Goal: Transaction & Acquisition: Subscribe to service/newsletter

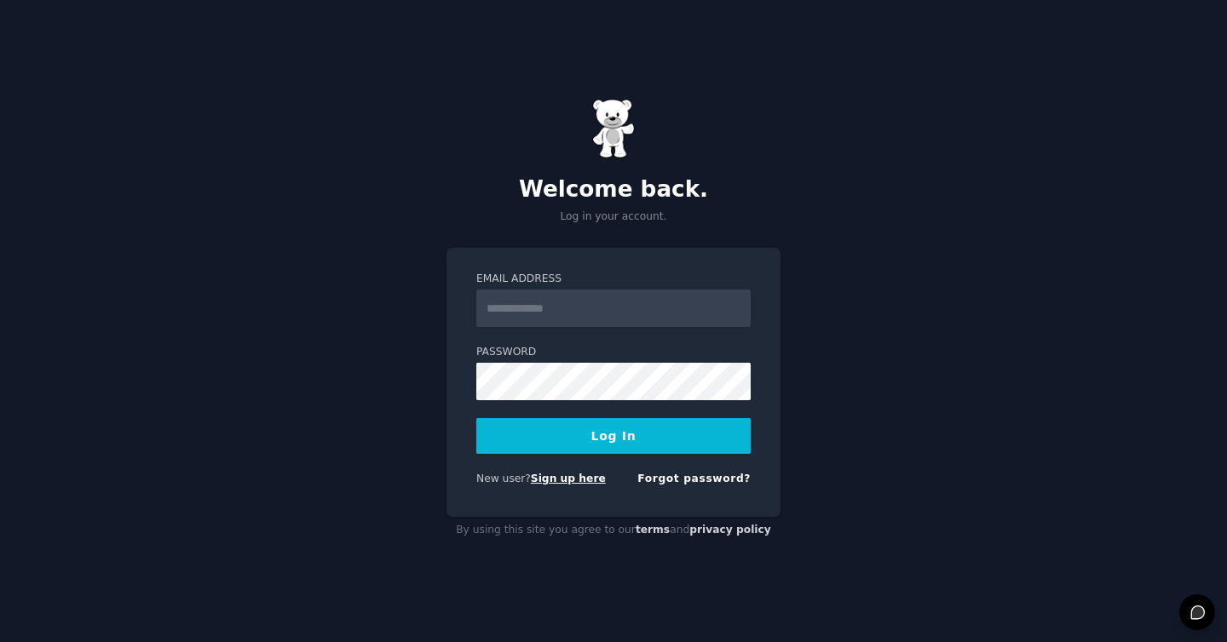
click at [556, 482] on link "Sign up here" at bounding box center [568, 479] width 75 height 12
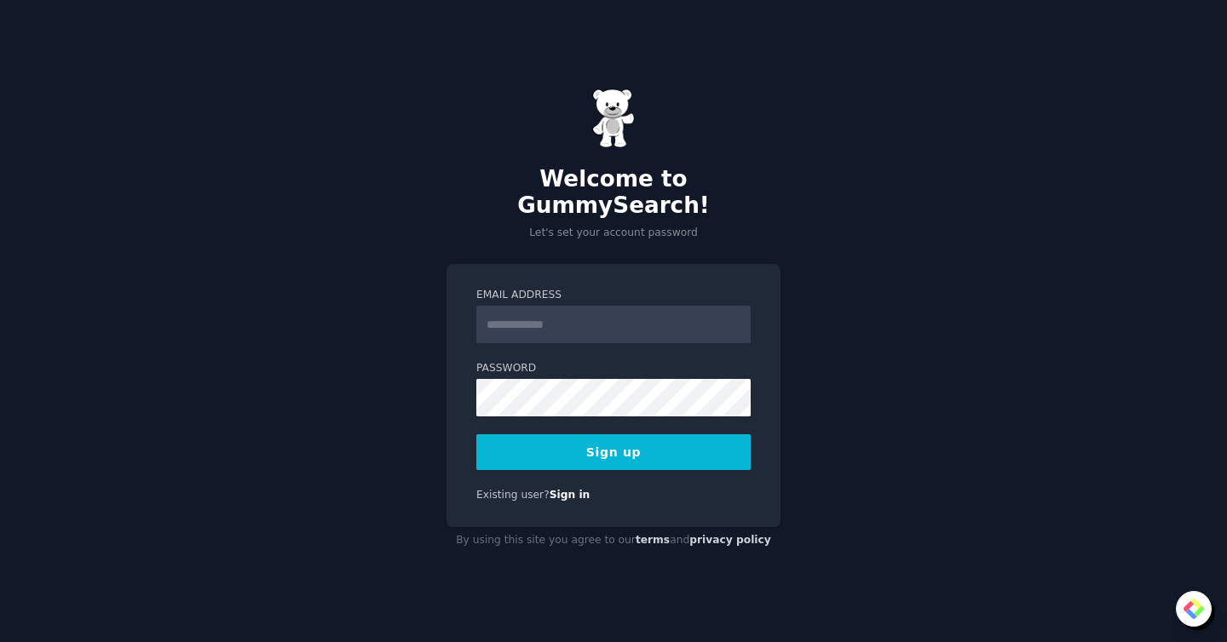
click at [534, 309] on input "Email Address" at bounding box center [613, 324] width 274 height 37
type input "**********"
click at [622, 442] on button "Sign up" at bounding box center [613, 453] width 274 height 36
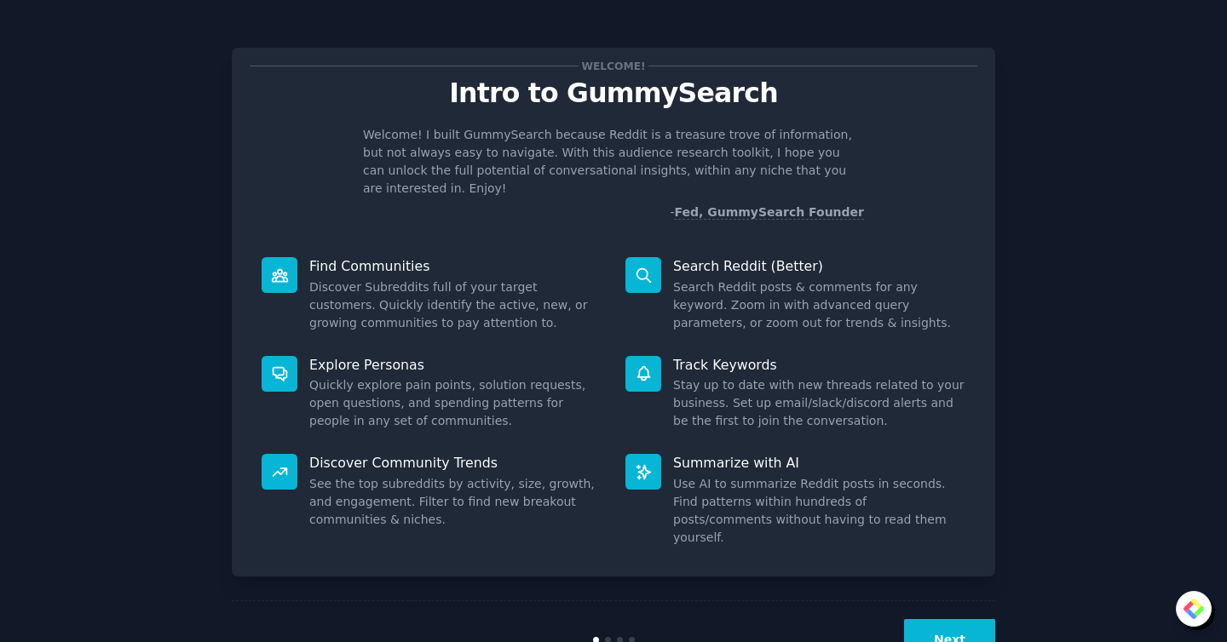
click at [948, 619] on button "Next" at bounding box center [949, 640] width 91 height 42
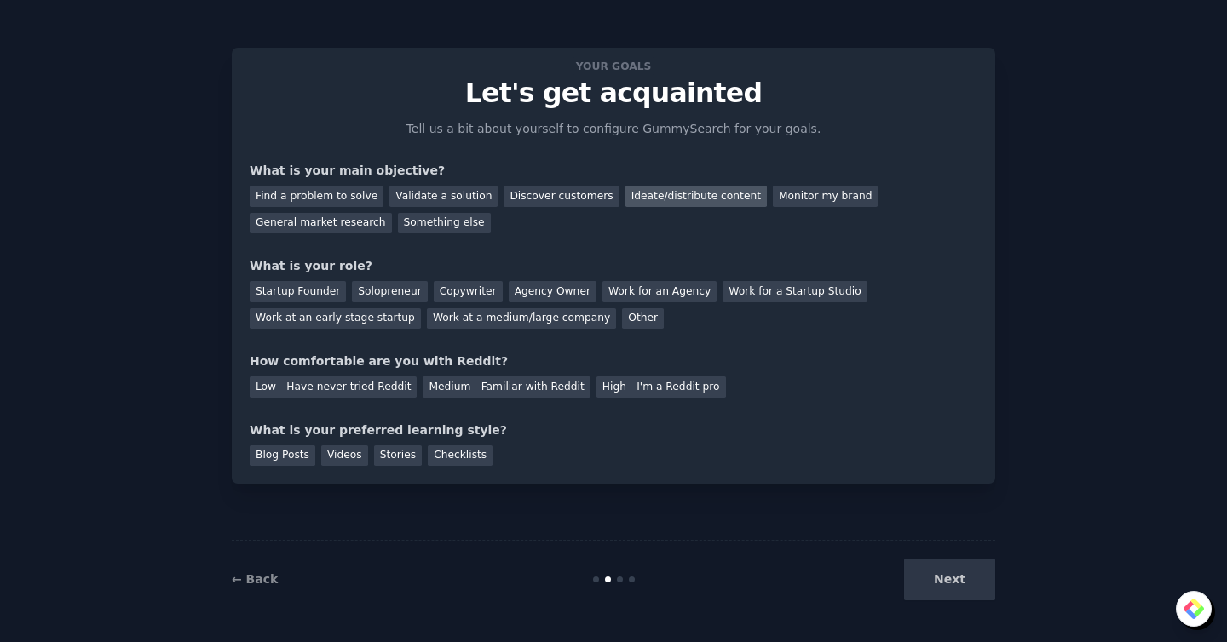
click at [676, 198] on div "Ideate/distribute content" at bounding box center [695, 196] width 141 height 21
click at [345, 193] on div "Find a problem to solve" at bounding box center [317, 196] width 134 height 21
click at [673, 197] on div "Ideate/distribute content" at bounding box center [695, 196] width 141 height 21
click at [377, 293] on div "Solopreneur" at bounding box center [389, 291] width 75 height 21
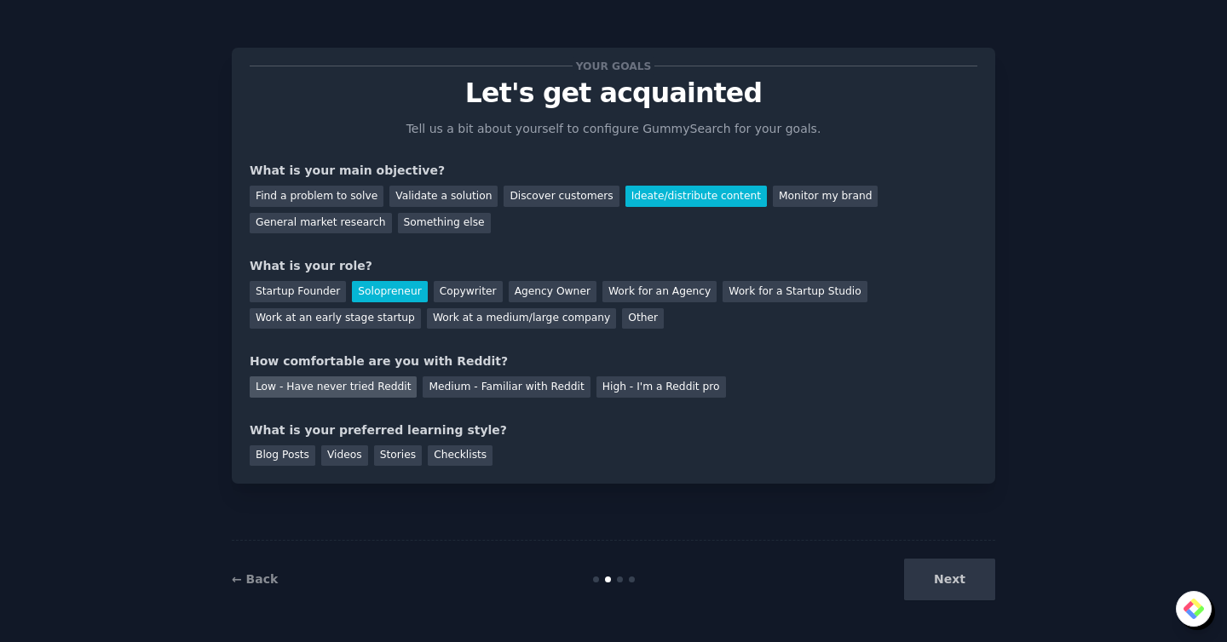
click at [335, 386] on div "Low - Have never tried Reddit" at bounding box center [333, 387] width 167 height 21
click at [274, 459] on div "Blog Posts" at bounding box center [283, 456] width 66 height 21
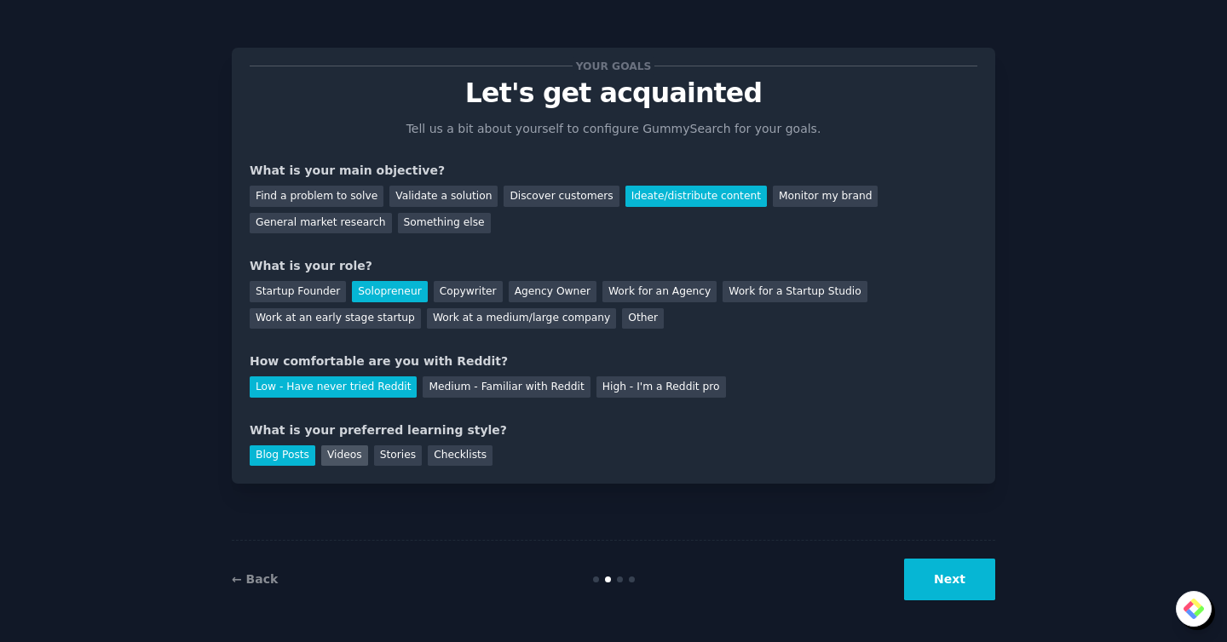
click at [337, 460] on div "Videos" at bounding box center [344, 456] width 47 height 21
click at [400, 455] on div "Stories" at bounding box center [398, 456] width 48 height 21
click at [948, 564] on button "Next" at bounding box center [949, 580] width 91 height 42
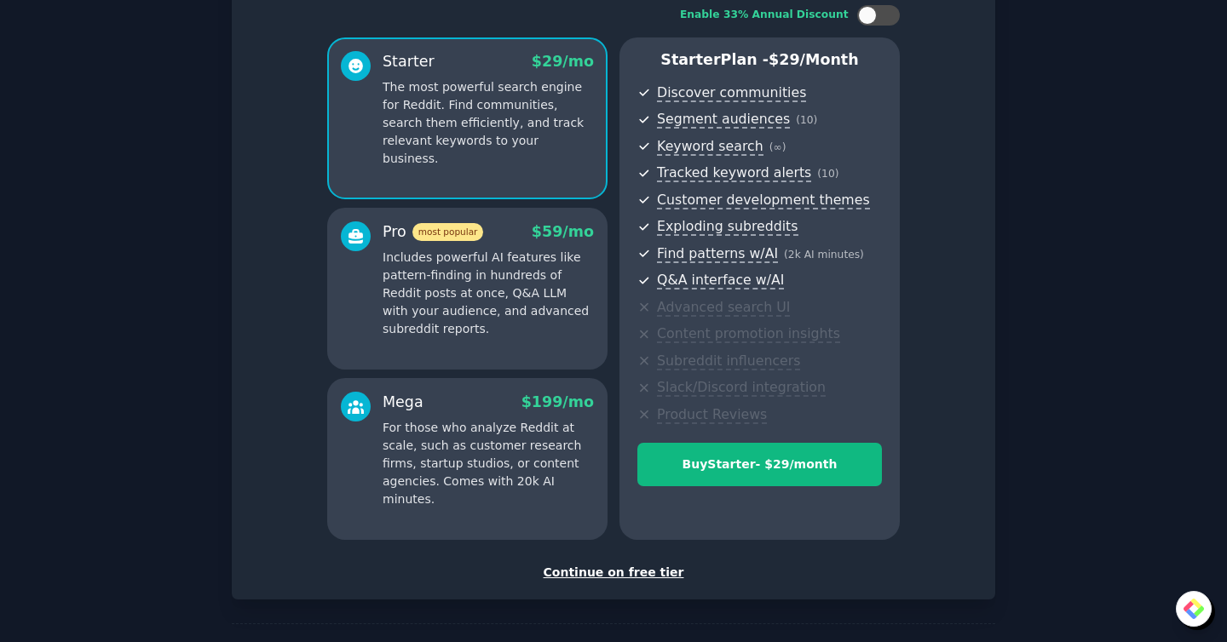
scroll to position [175, 0]
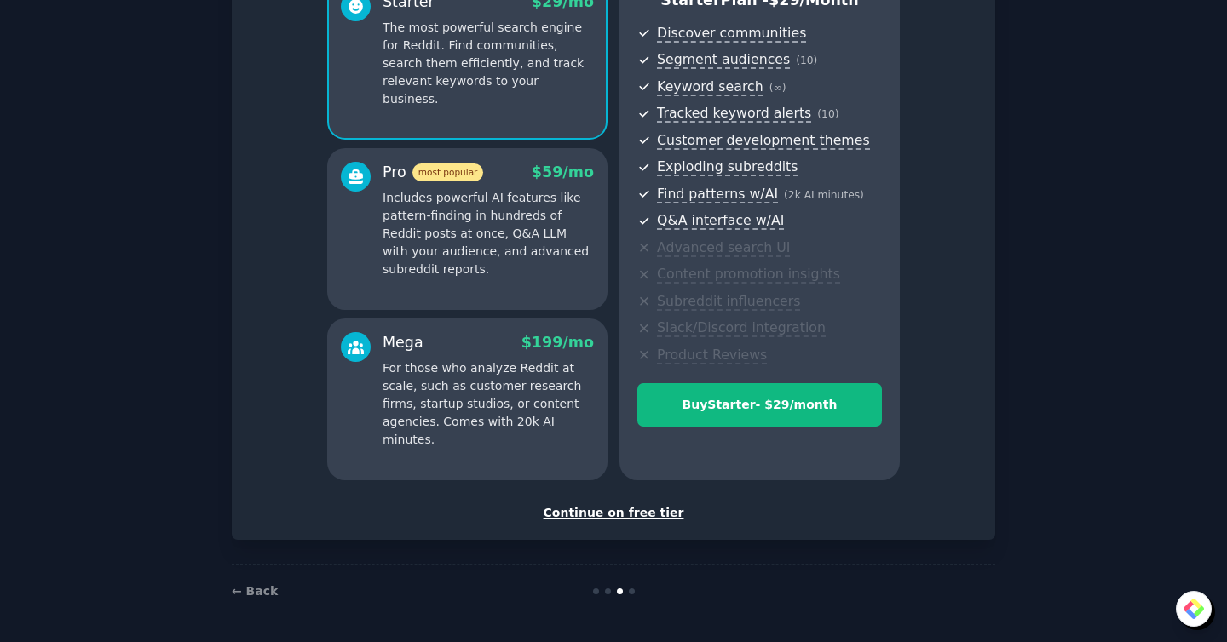
click at [603, 515] on div "Continue on free tier" at bounding box center [614, 513] width 728 height 18
